Goal: Information Seeking & Learning: Learn about a topic

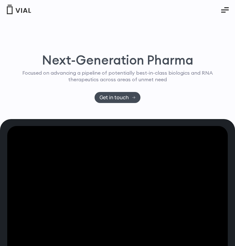
click at [98, 115] on div "Next-Generation Pharma Focused on advancing a pipeline of potentially best-in-c…" at bounding box center [117, 69] width 221 height 100
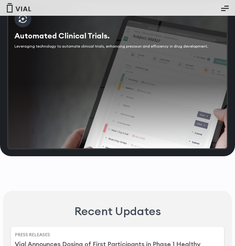
scroll to position [1526, 0]
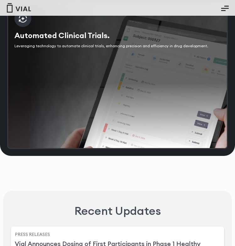
click at [103, 84] on div "Automated Clinical Trials. Leveraging technology to automate clinical trials, e…" at bounding box center [117, 76] width 221 height 146
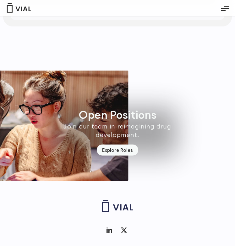
scroll to position [2065, 0]
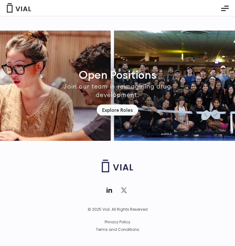
click at [123, 191] on icon at bounding box center [124, 189] width 6 height 5
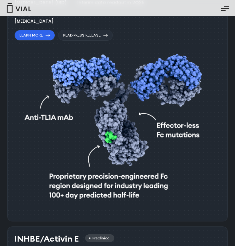
scroll to position [0, 0]
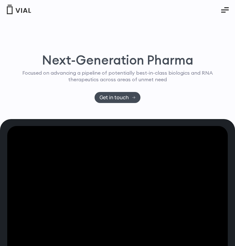
click at [229, 9] on button "Essential Addons Toggle Menu" at bounding box center [225, 10] width 17 height 16
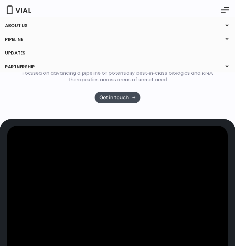
click at [22, 24] on link "ABOUT US" at bounding box center [117, 25] width 235 height 11
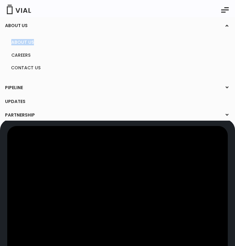
click at [18, 86] on link "PIPELINE" at bounding box center [117, 87] width 235 height 11
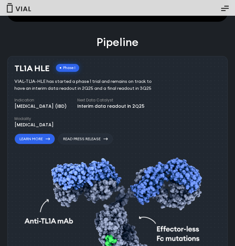
scroll to position [268, 0]
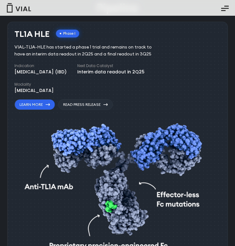
click at [223, 7] on icon "Essential Addons Toggle Menu" at bounding box center [225, 8] width 8 height 8
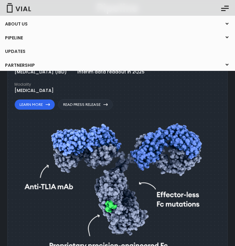
click at [11, 53] on link "UPDATES" at bounding box center [117, 51] width 235 height 11
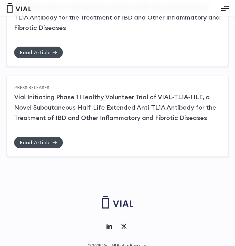
scroll to position [194, 0]
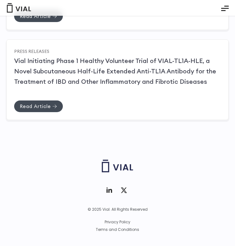
click at [227, 4] on button "Essential Addons Toggle Menu" at bounding box center [225, 9] width 17 height 16
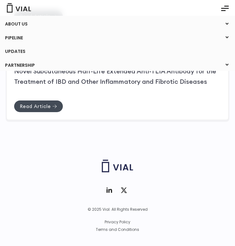
click at [13, 65] on link "PARTNERSHIP" at bounding box center [117, 65] width 235 height 11
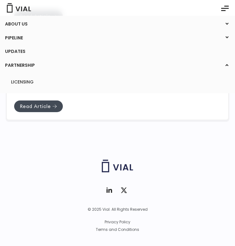
click at [13, 65] on link "PARTNERSHIP" at bounding box center [117, 65] width 235 height 11
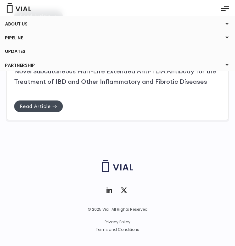
click at [13, 65] on link "PARTNERSHIP" at bounding box center [117, 65] width 235 height 11
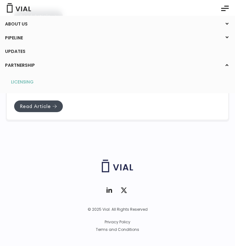
click at [26, 81] on link "LICENSING" at bounding box center [117, 82] width 222 height 10
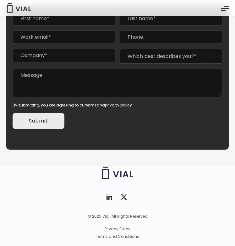
scroll to position [122, 0]
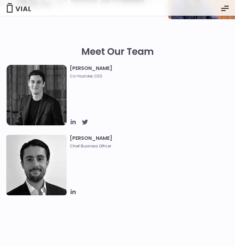
scroll to position [196, 0]
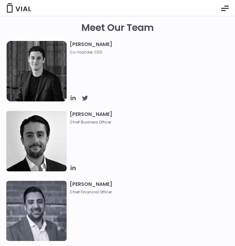
click at [38, 74] on img at bounding box center [36, 71] width 60 height 60
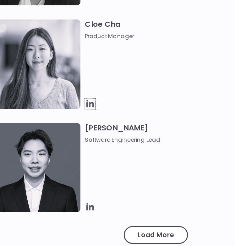
scroll to position [1079, 0]
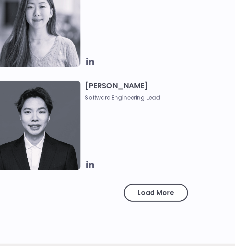
click at [108, 206] on link "Load More" at bounding box center [117, 210] width 43 height 12
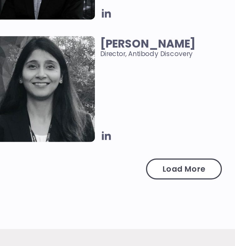
scroll to position [2758, 0]
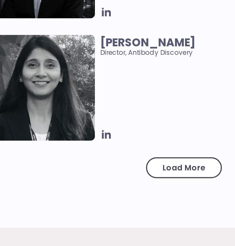
click at [101, 201] on link "Load More" at bounding box center [117, 201] width 43 height 12
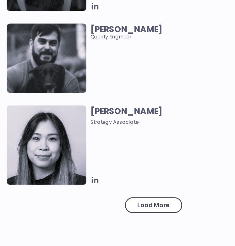
scroll to position [3991, 0]
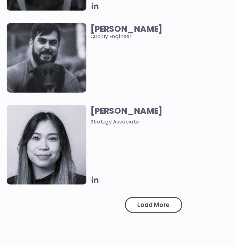
click at [101, 209] on div "Load More" at bounding box center [117, 215] width 43 height 12
click at [106, 211] on span "Load More" at bounding box center [117, 214] width 25 height 7
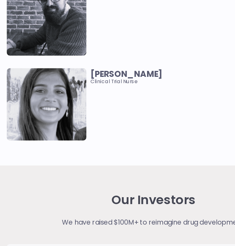
scroll to position [4298, 0]
